Goal: Find specific page/section: Find specific page/section

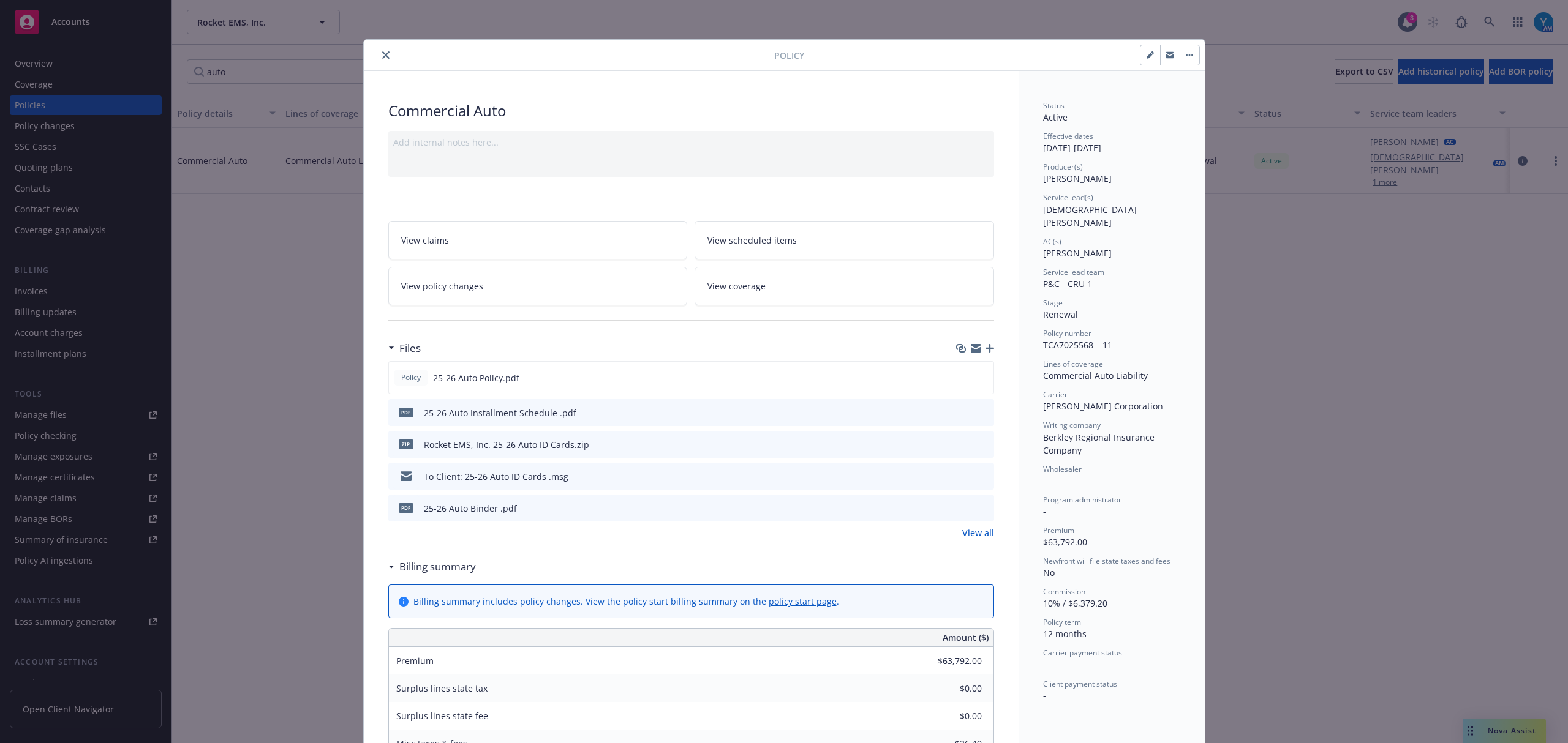
click at [382, 54] on icon "close" at bounding box center [385, 55] width 7 height 7
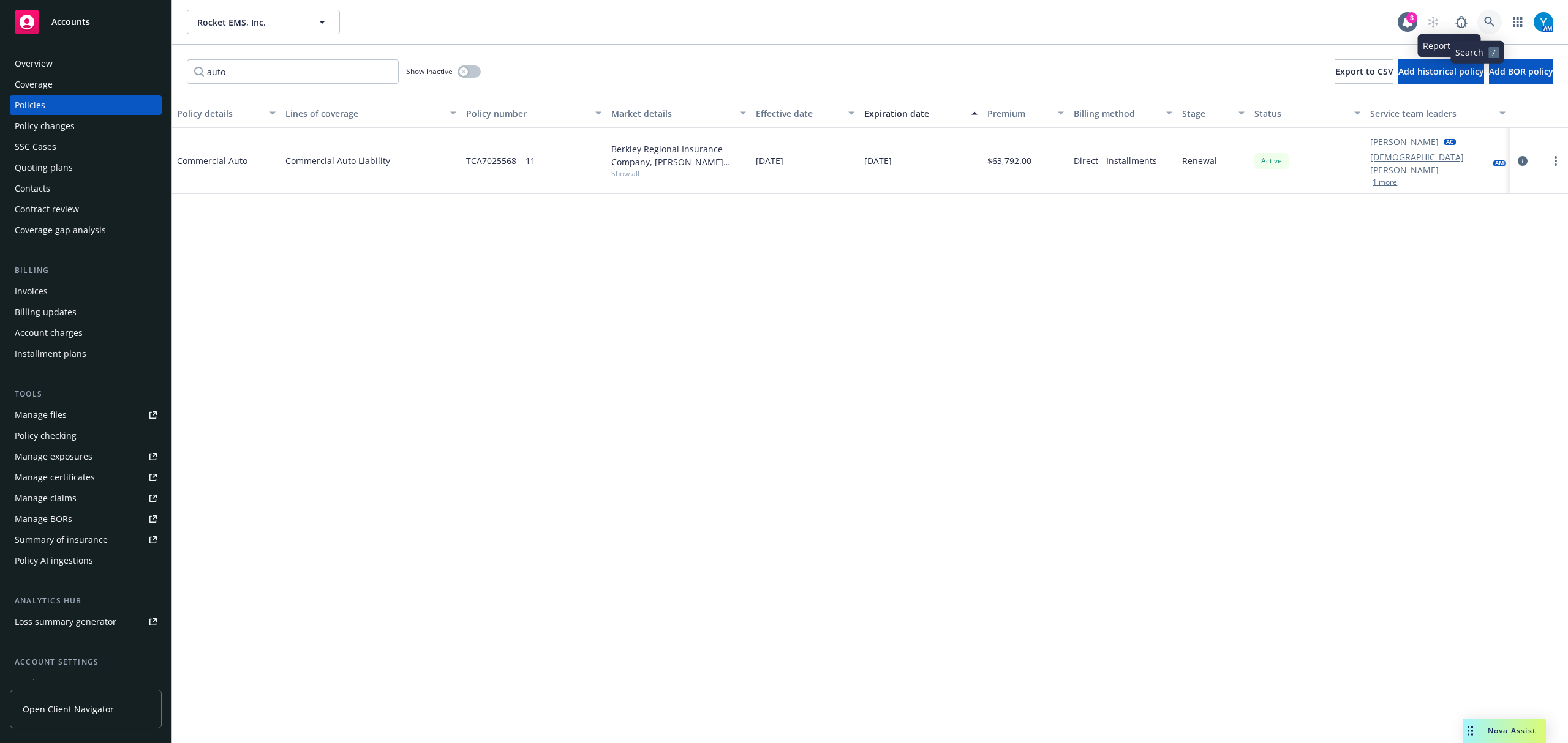
click at [1484, 21] on icon at bounding box center [1489, 21] width 11 height 11
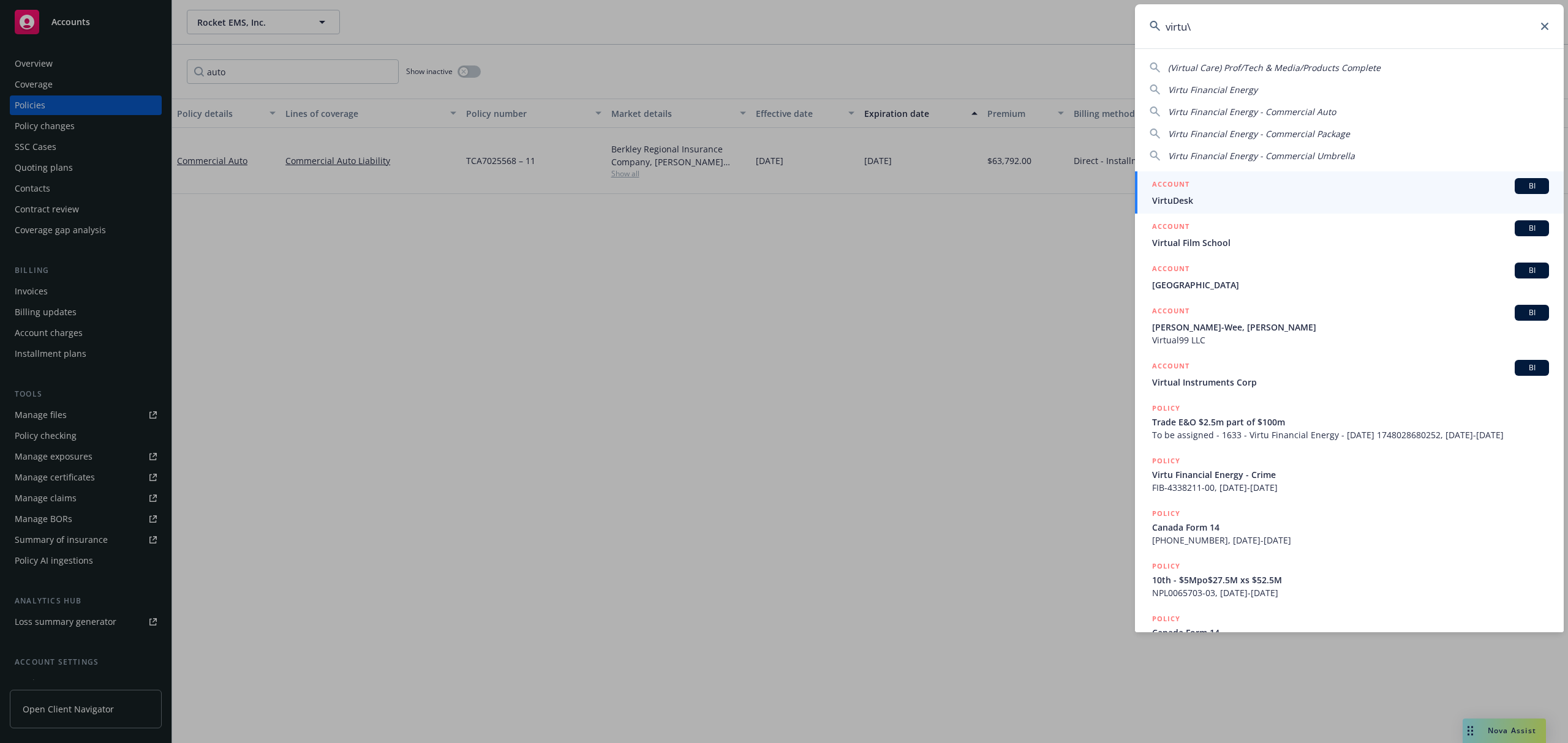
click at [1207, 22] on input "virtu\" at bounding box center [1349, 26] width 429 height 44
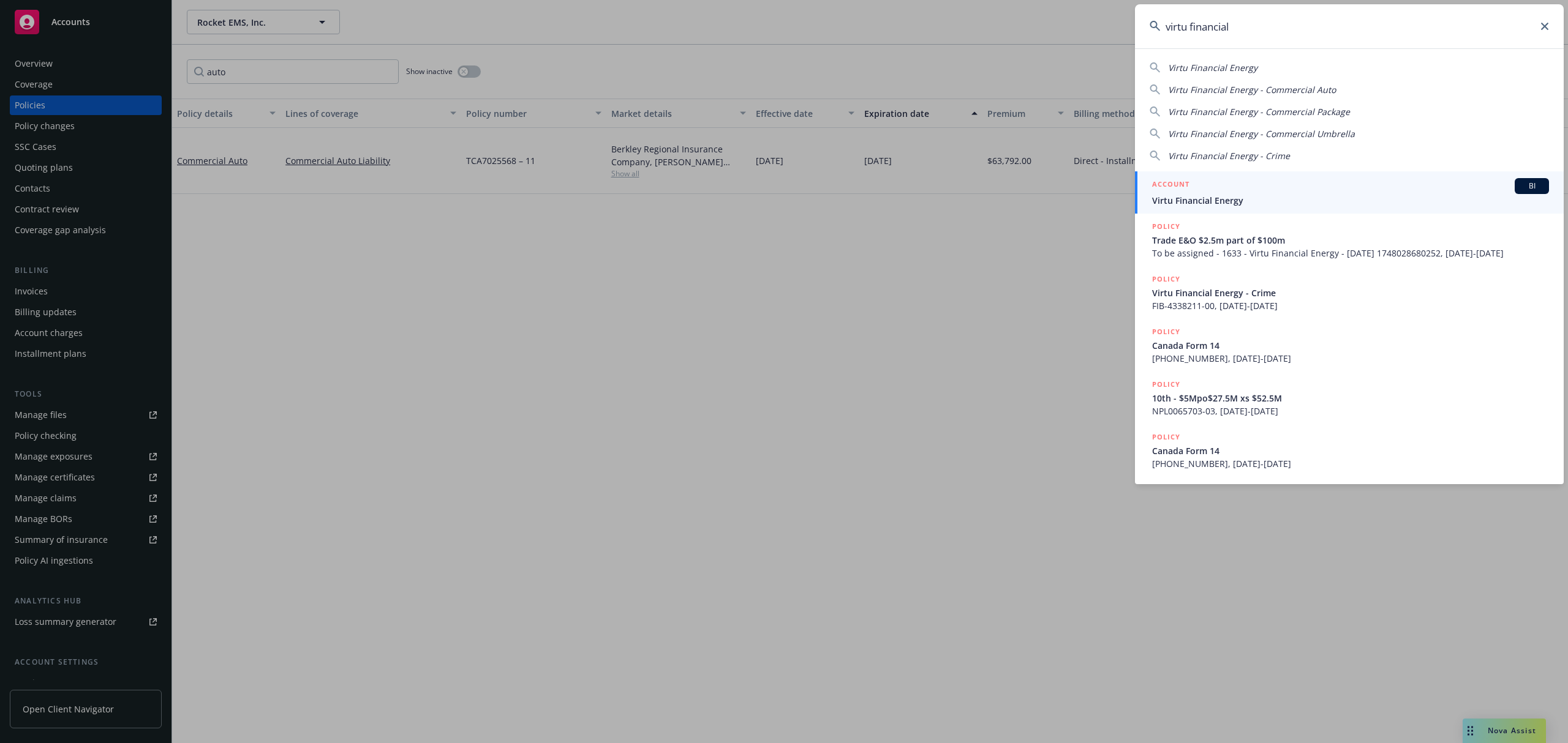
type input "virtu financial"
click at [1255, 184] on div "ACCOUNT BI" at bounding box center [1351, 186] width 397 height 16
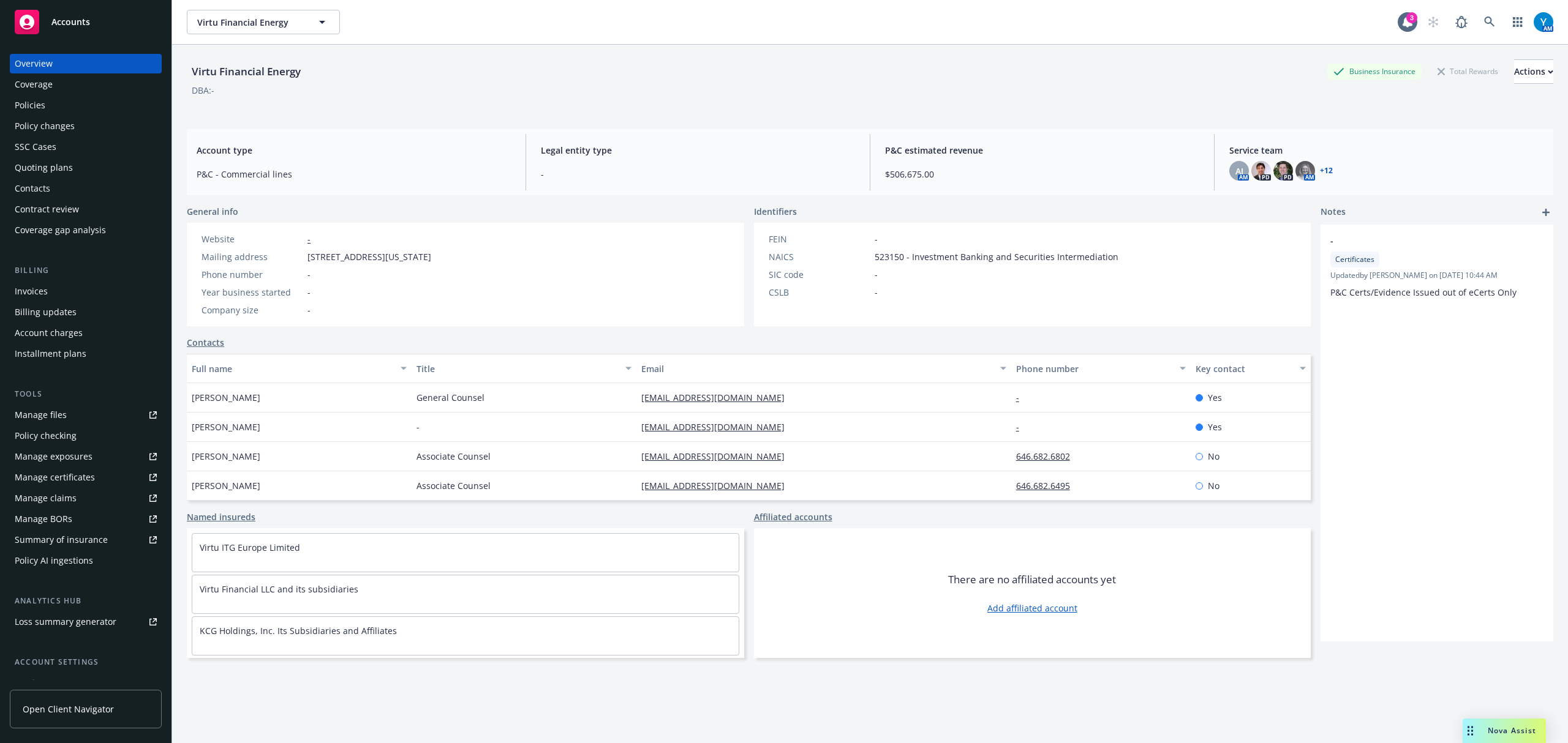
click at [34, 108] on div "Policies" at bounding box center [30, 106] width 31 height 20
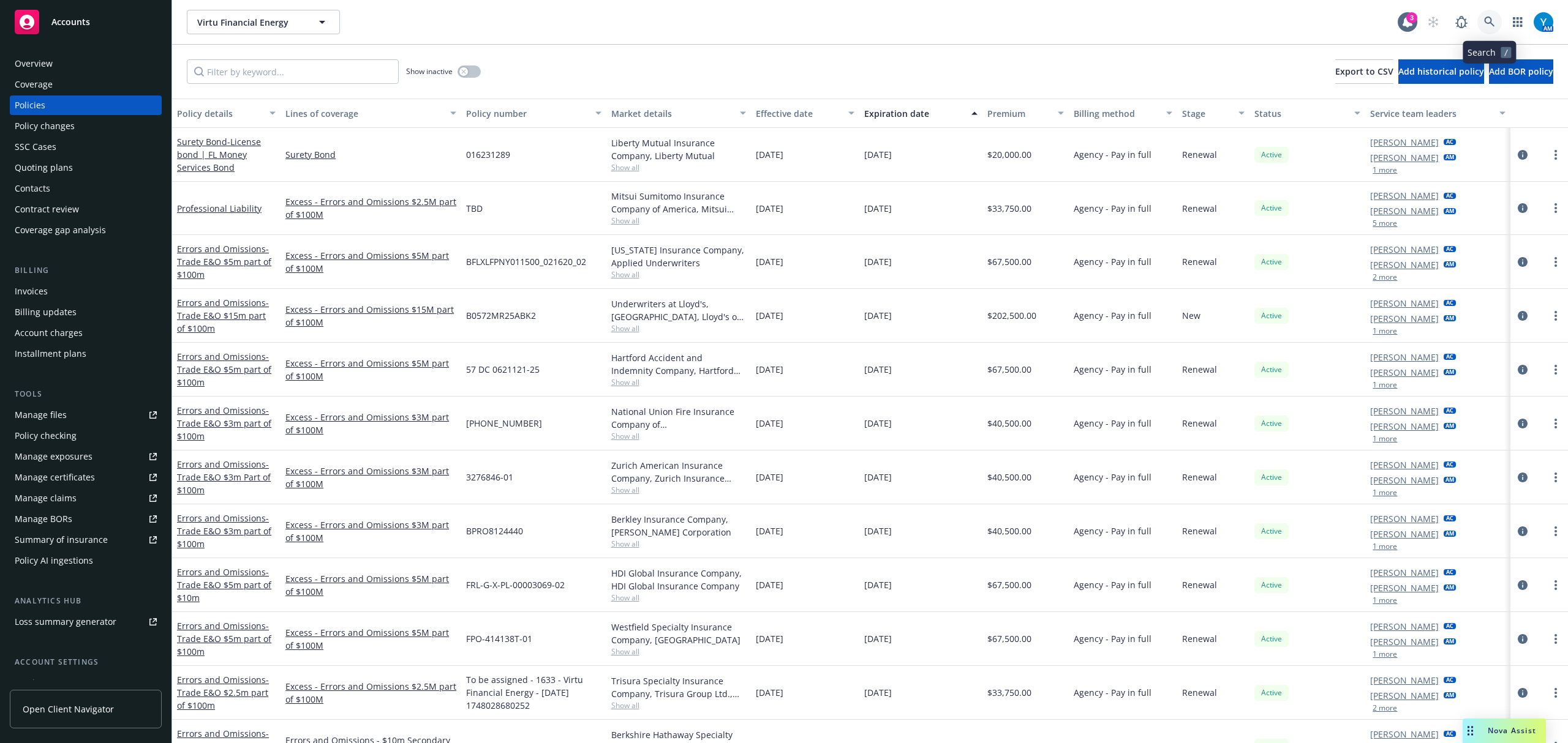
click at [1492, 17] on icon at bounding box center [1489, 21] width 11 height 11
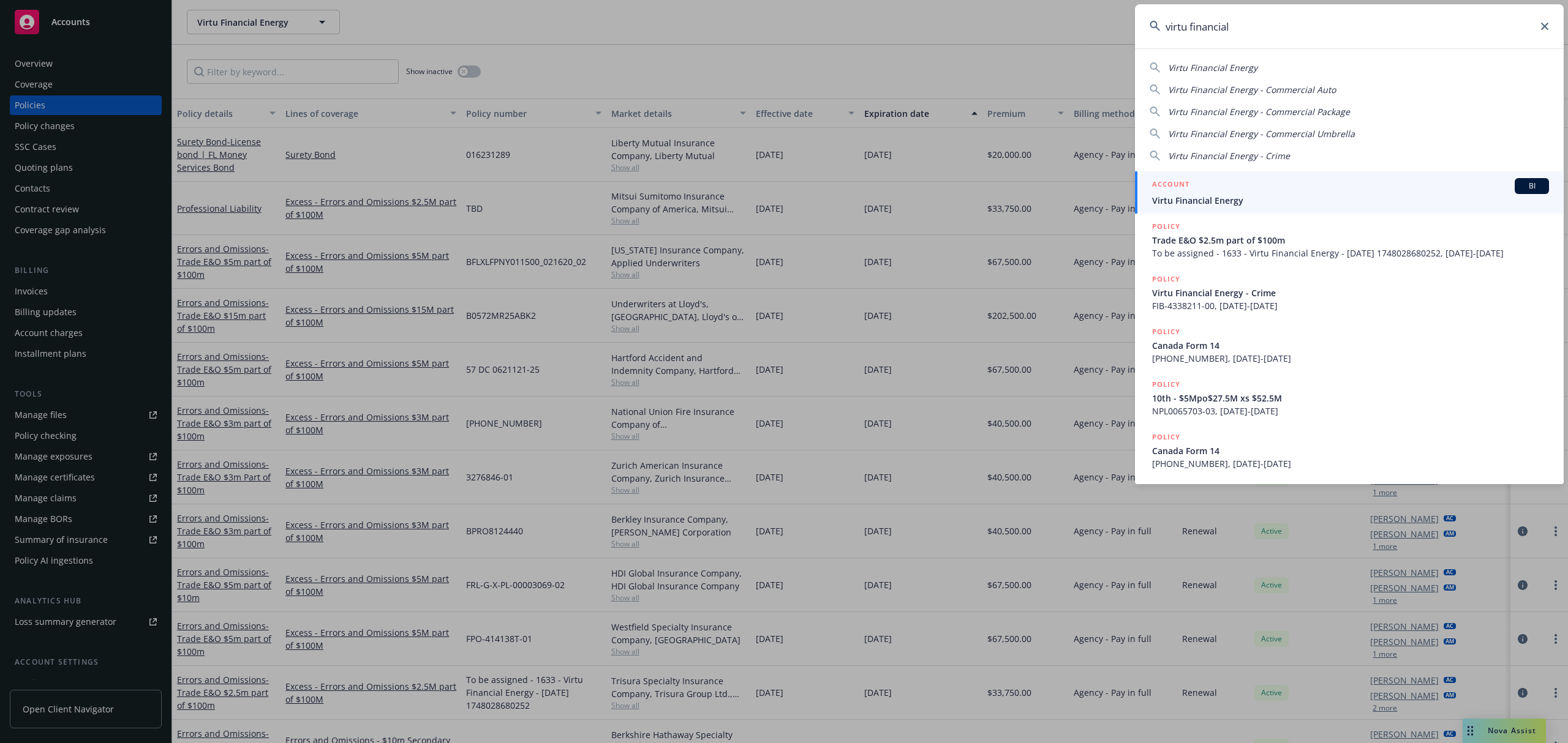
type input "virtu financial"
click at [1282, 188] on div "ACCOUNT BI" at bounding box center [1351, 186] width 397 height 16
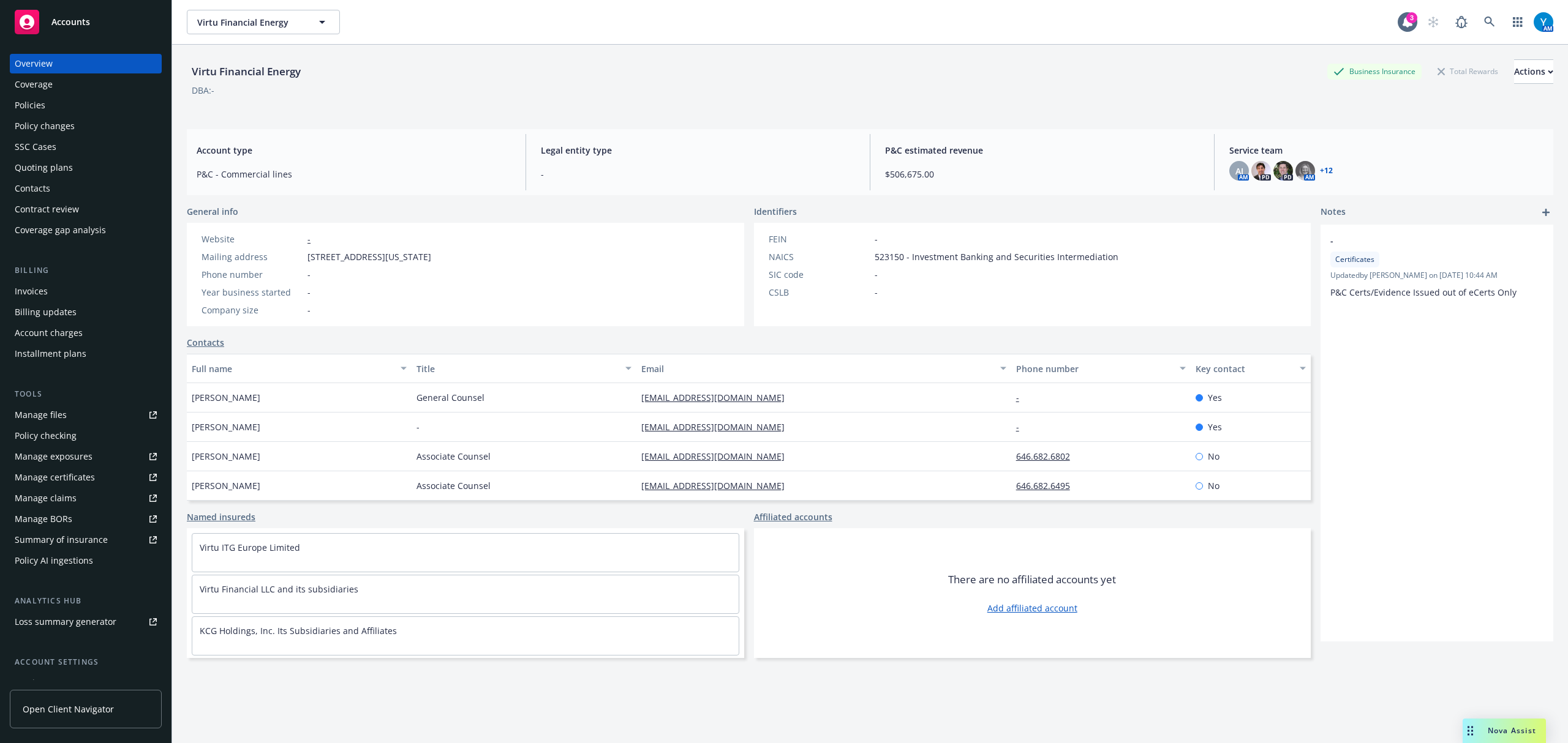
click at [34, 102] on div "Policies" at bounding box center [30, 106] width 31 height 20
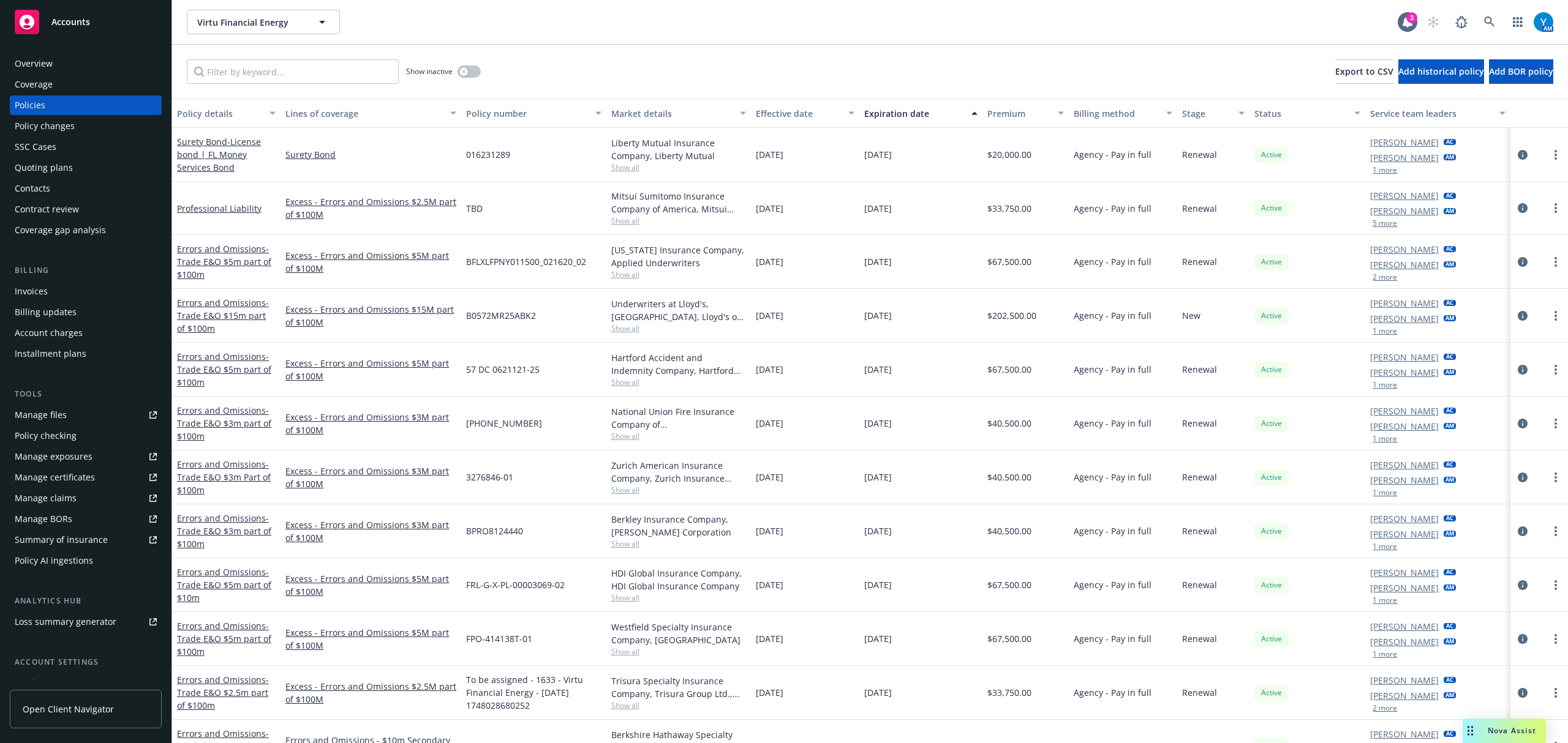
click at [1375, 712] on button "2 more" at bounding box center [1385, 708] width 25 height 7
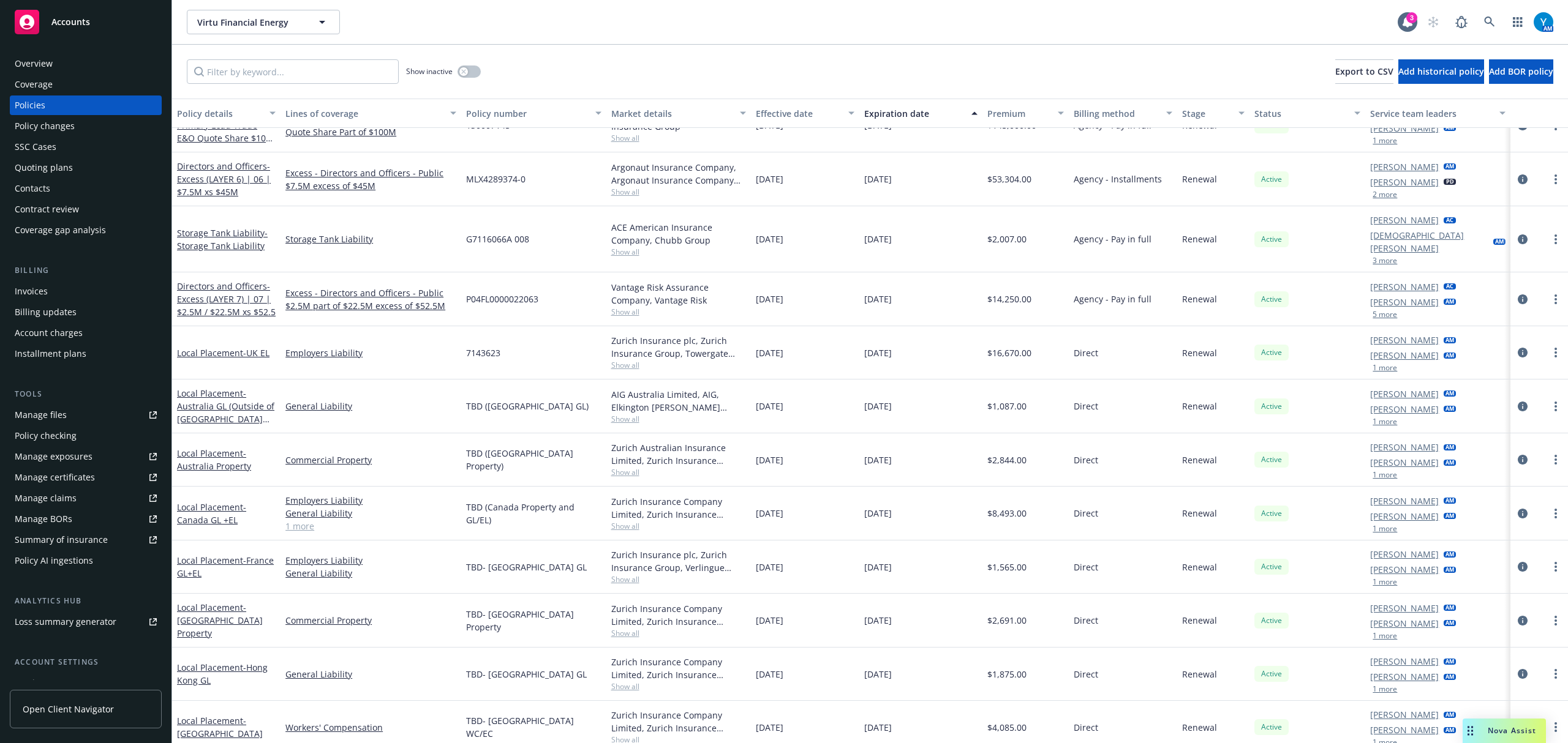
scroll to position [817, 0]
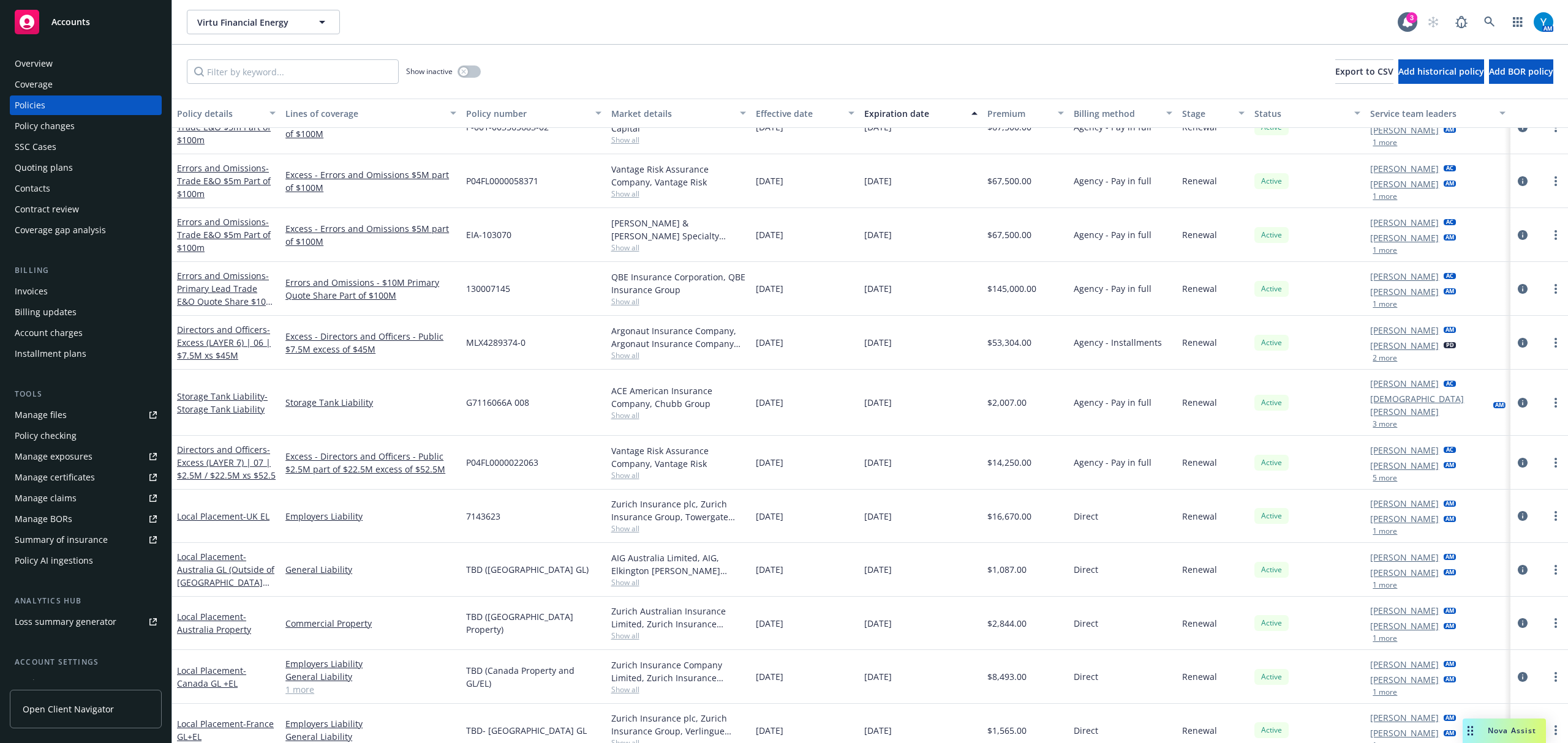
drag, startPoint x: 55, startPoint y: 64, endPoint x: 81, endPoint y: 61, distance: 26.2
click at [55, 64] on div "Overview" at bounding box center [86, 64] width 142 height 20
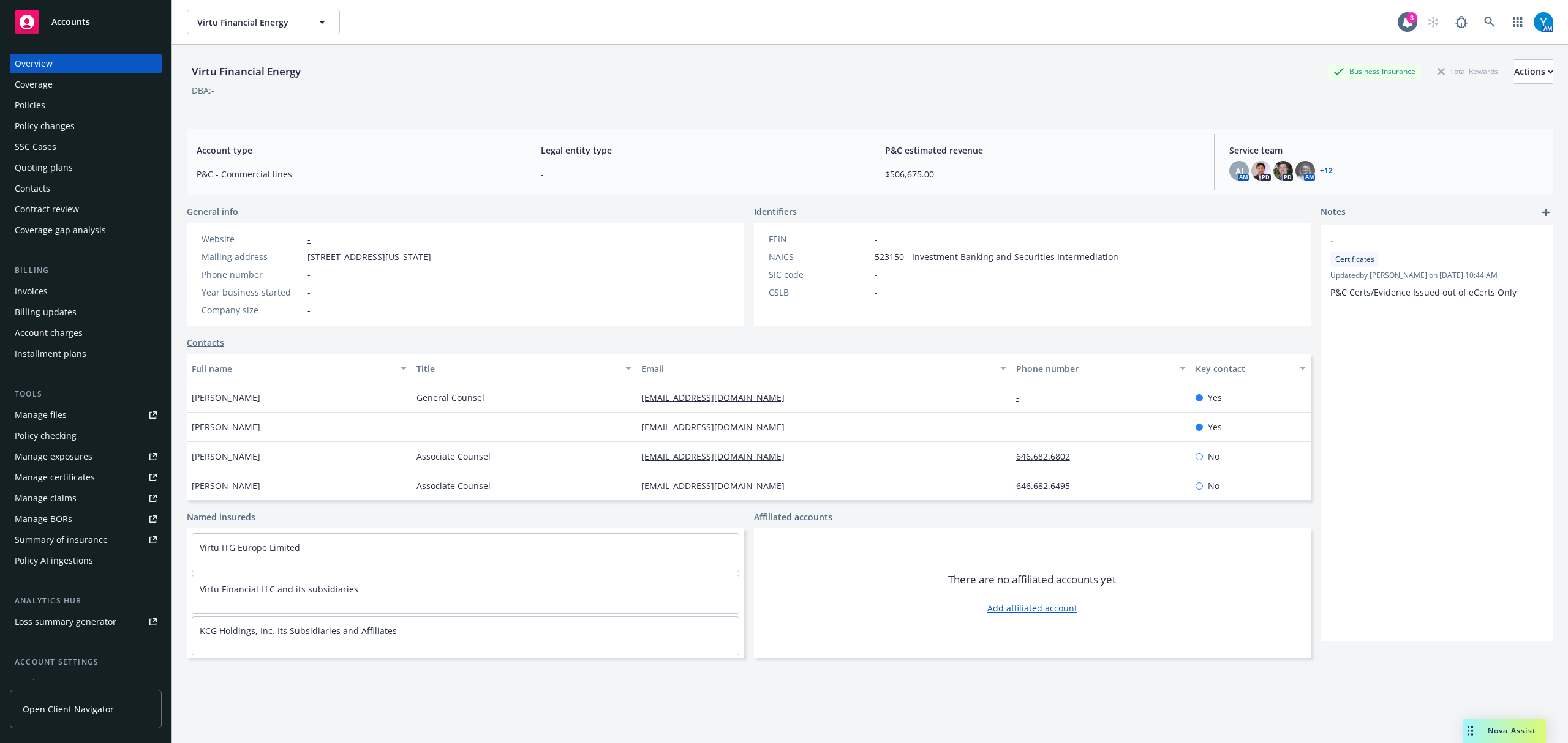
click at [1320, 170] on link "+ 12" at bounding box center [1327, 170] width 13 height 7
